Goal: Check status

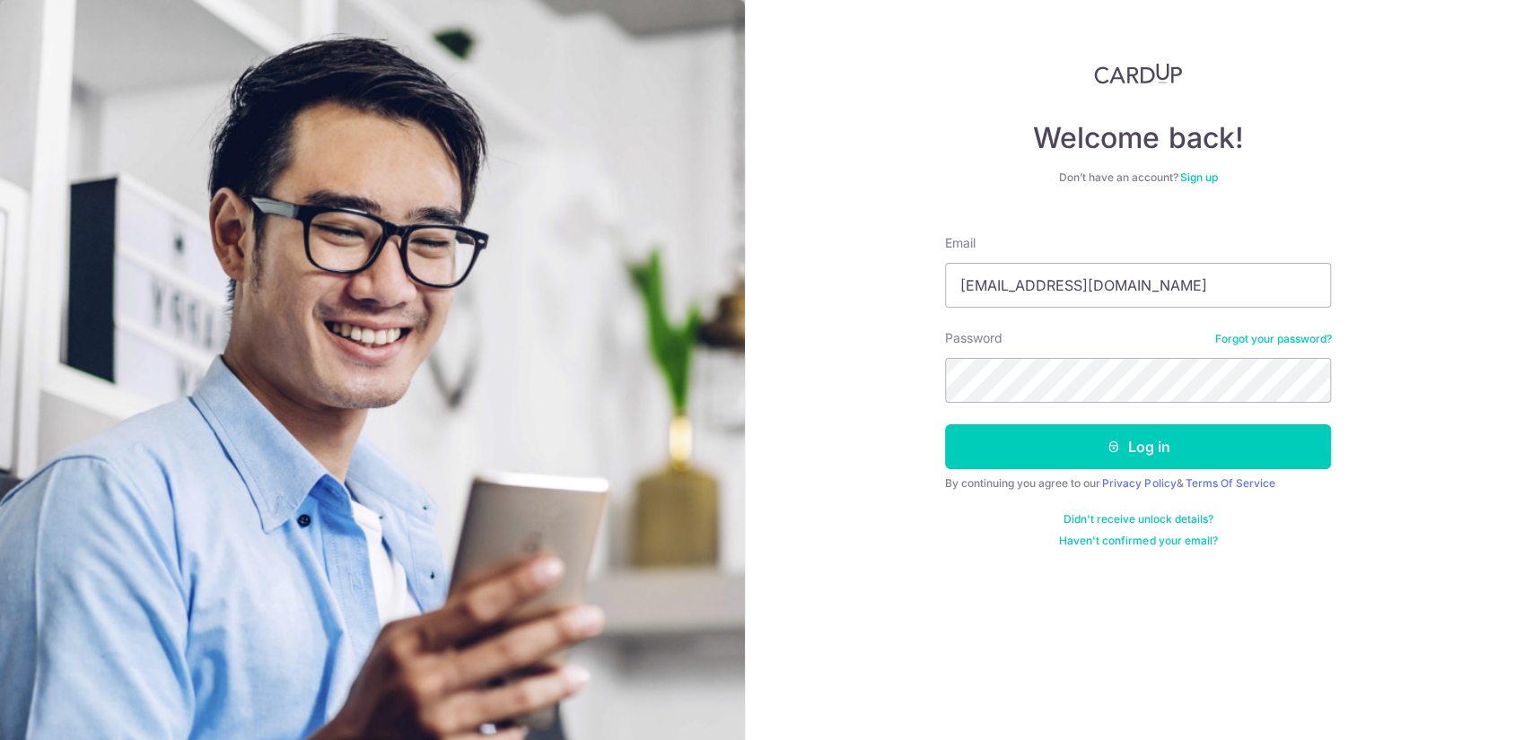
type input "[EMAIL_ADDRESS][DOMAIN_NAME]"
click at [945, 424] on button "Log in" at bounding box center [1138, 446] width 386 height 45
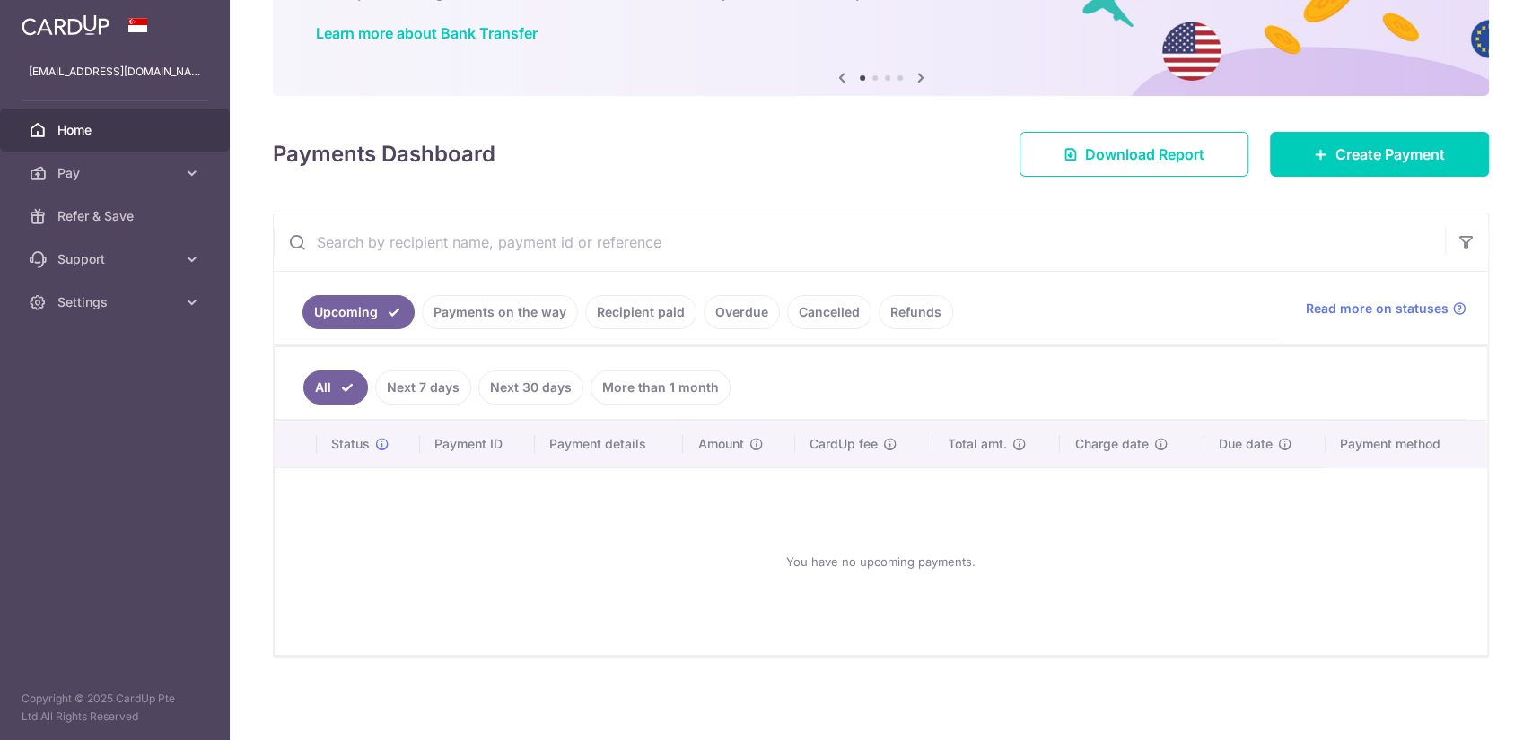
scroll to position [135, 0]
click at [634, 310] on link "Recipient paid" at bounding box center [640, 311] width 111 height 34
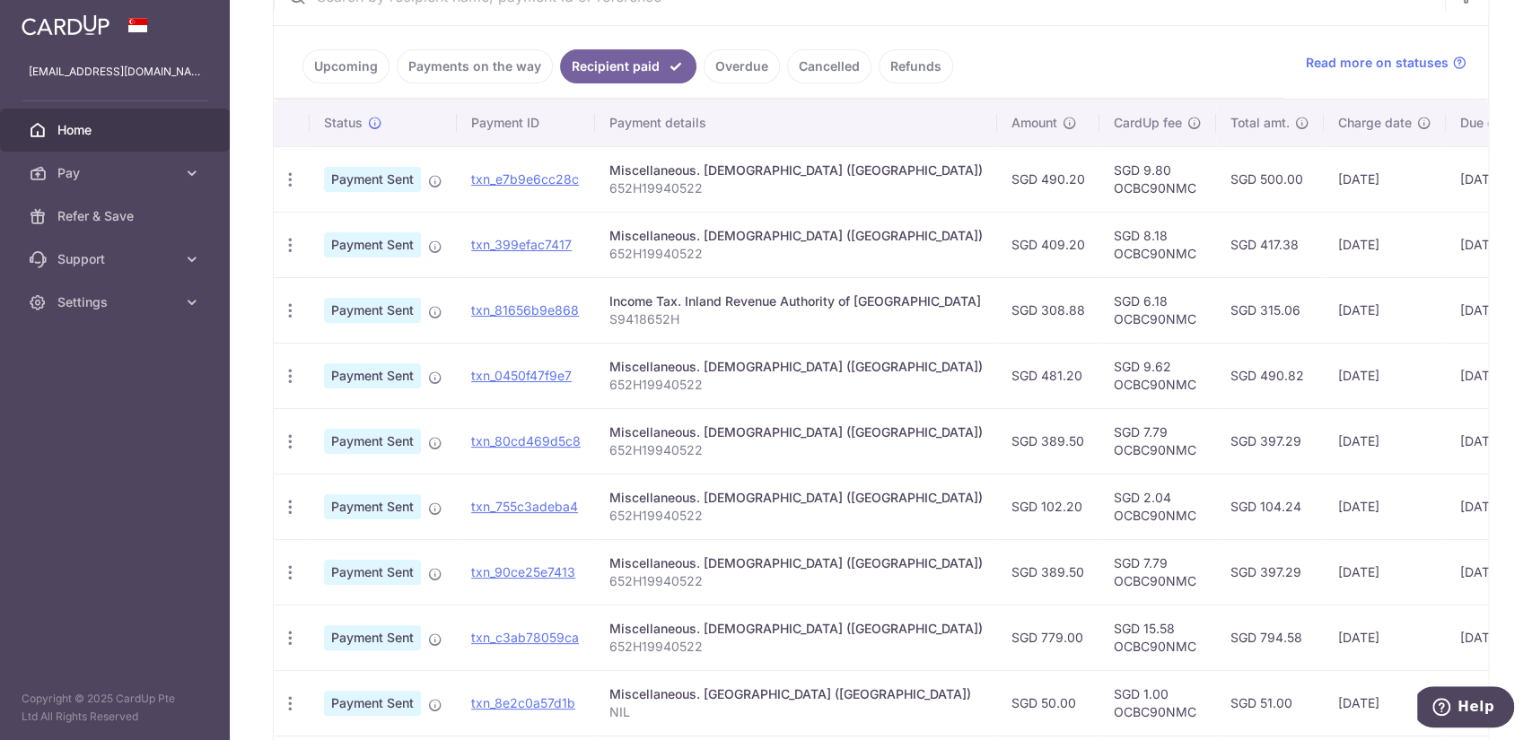
scroll to position [179, 0]
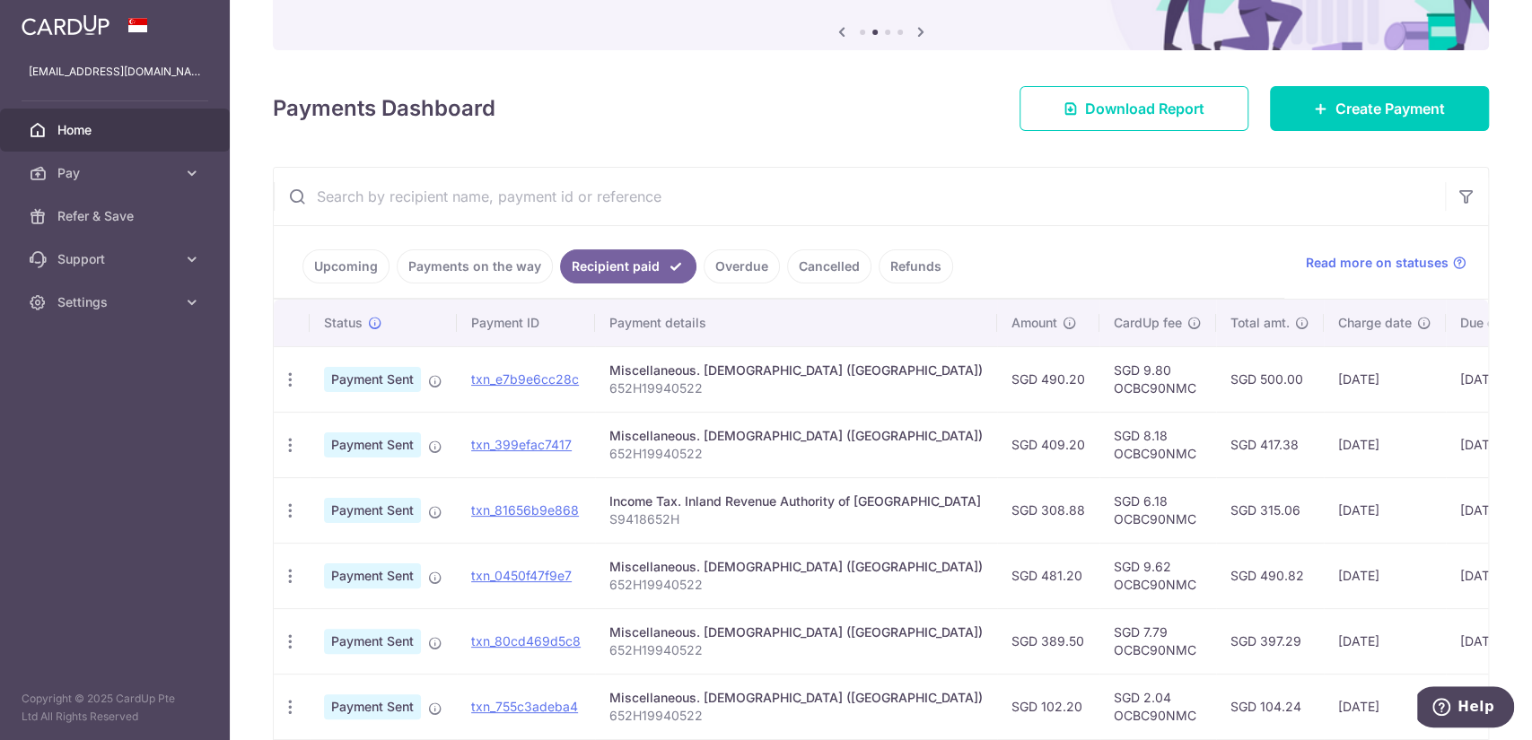
click at [476, 271] on link "Payments on the way" at bounding box center [475, 266] width 156 height 34
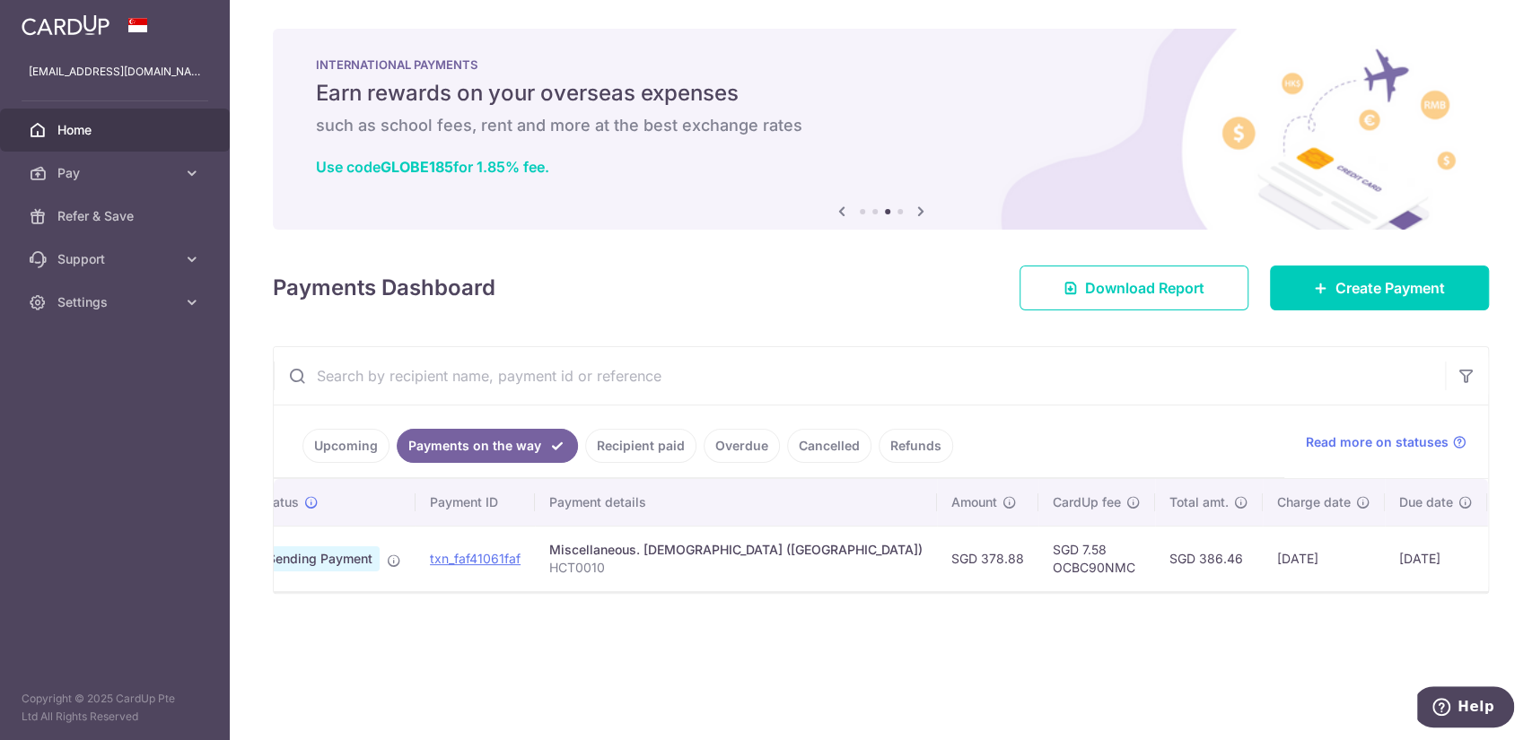
scroll to position [0, 0]
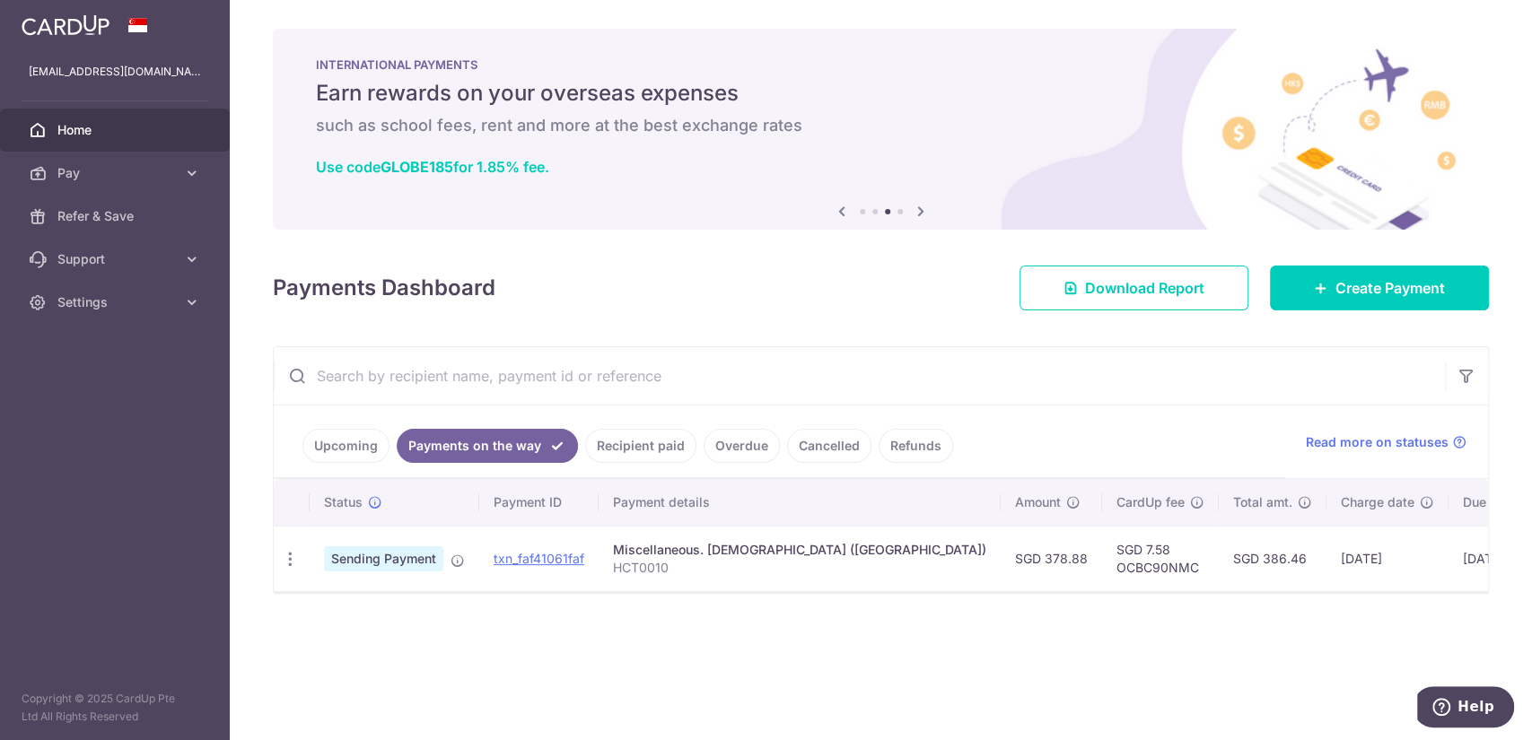
click at [610, 443] on link "Recipient paid" at bounding box center [640, 446] width 111 height 34
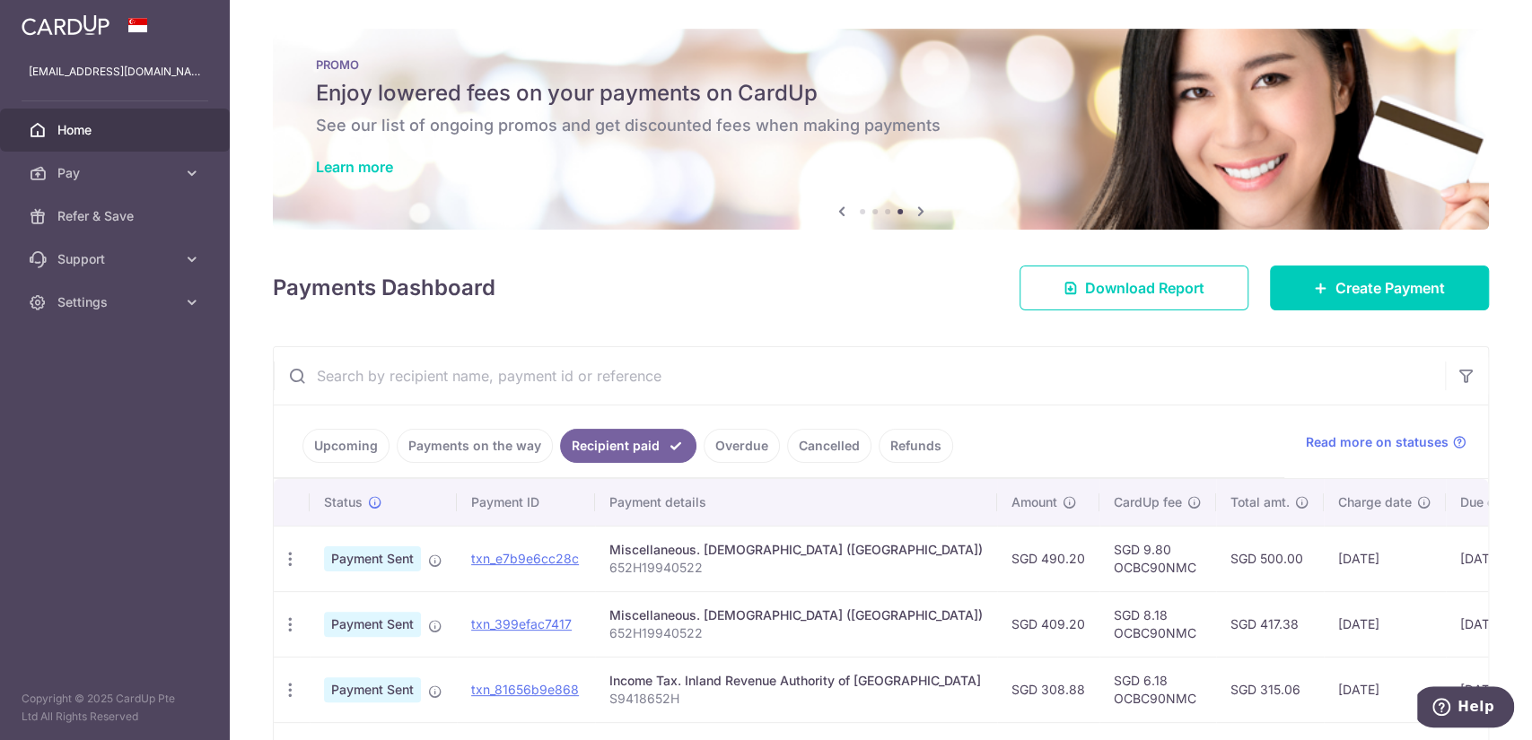
click at [510, 430] on link "Payments on the way" at bounding box center [475, 446] width 156 height 34
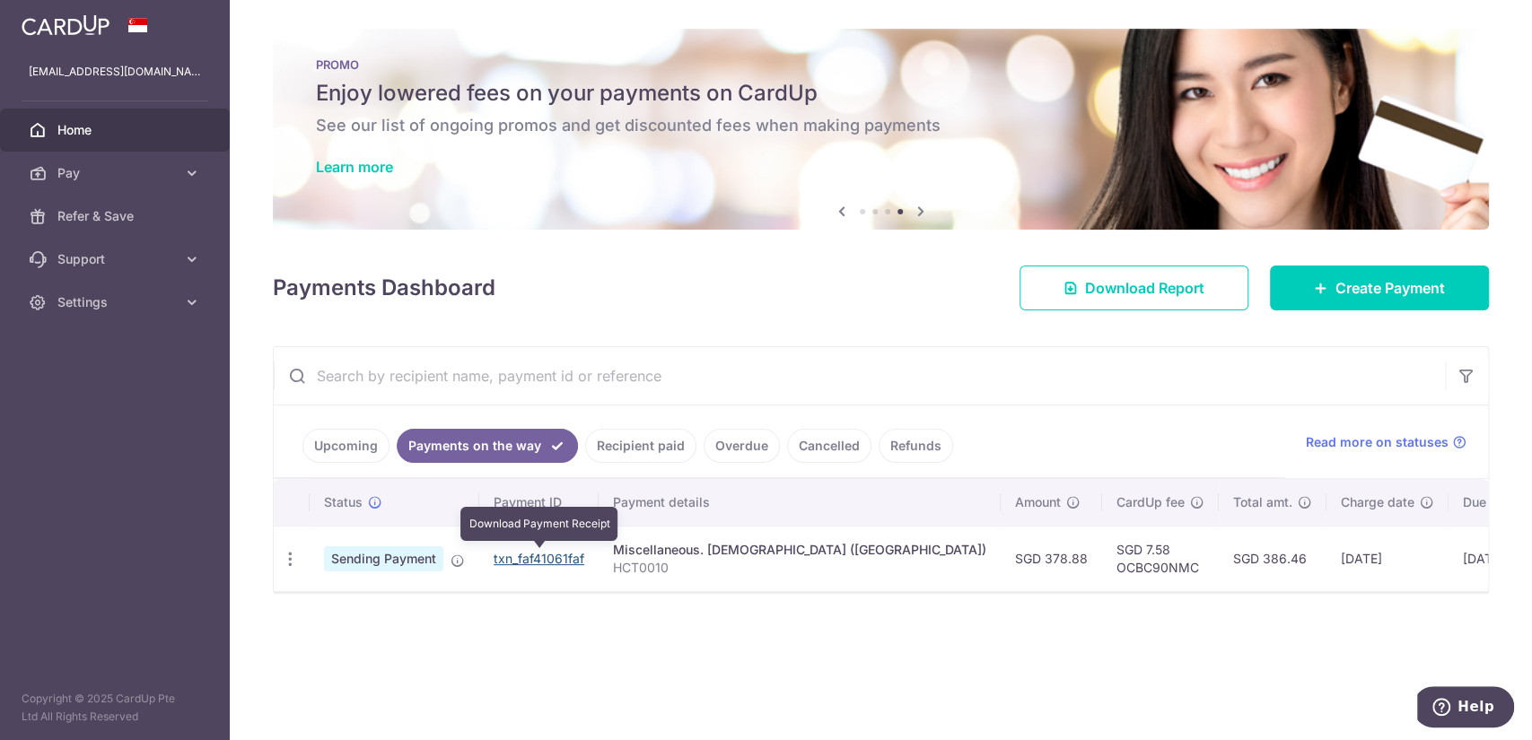
click at [541, 554] on link "txn_faf41061faf" at bounding box center [538, 558] width 91 height 15
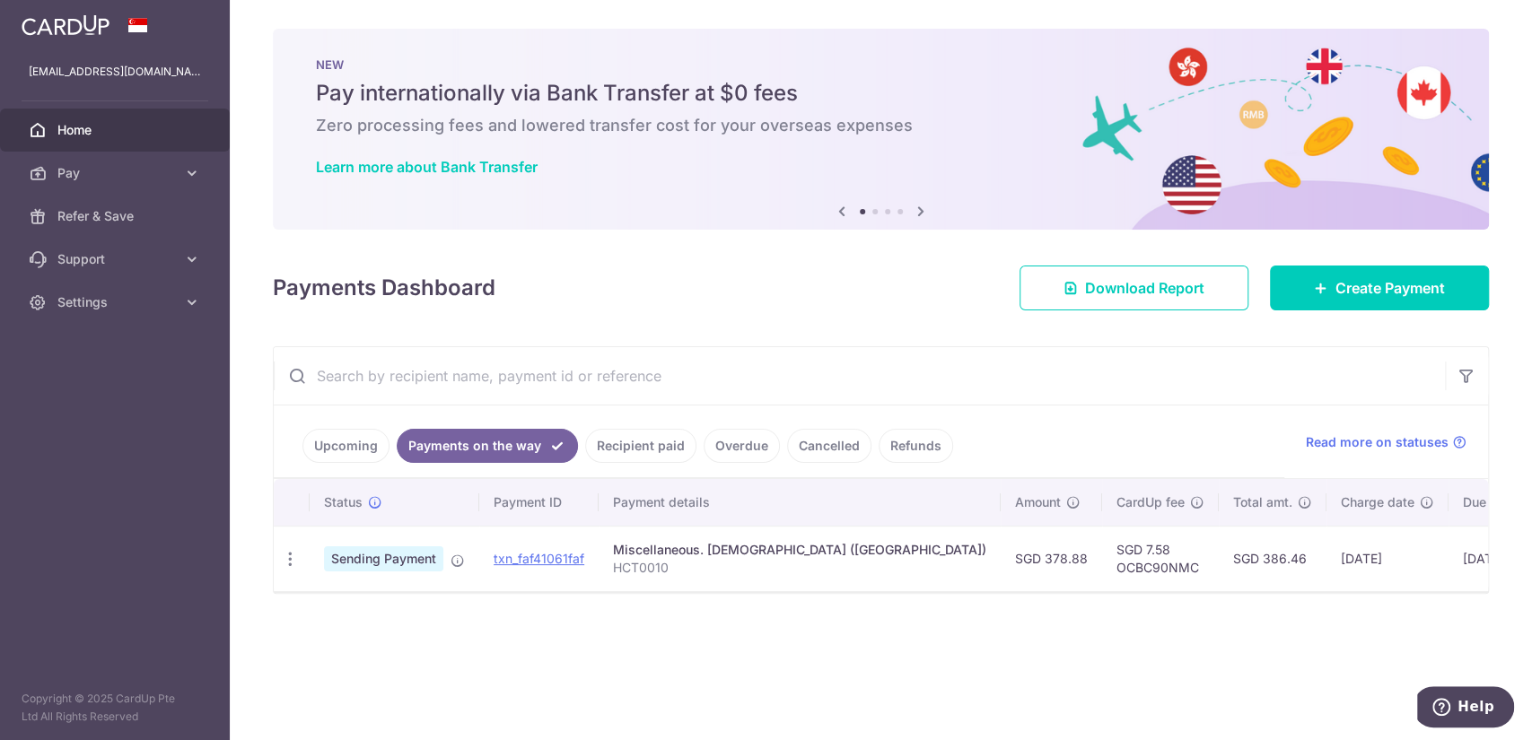
click at [739, 345] on div "× Pause Schedule Pause all future payments in this series Pause just this one p…" at bounding box center [881, 370] width 1302 height 740
